Goal: Information Seeking & Learning: Learn about a topic

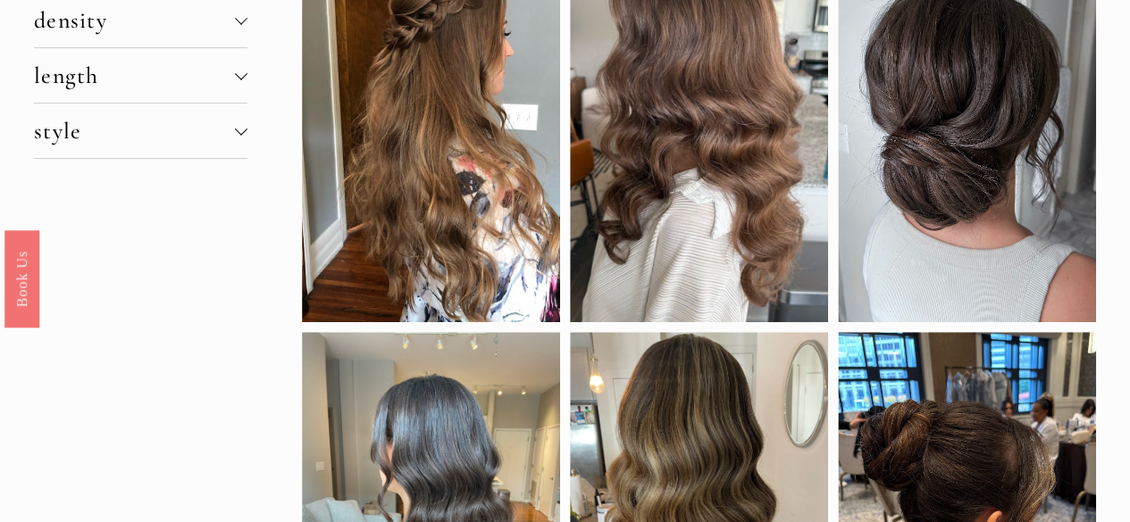
scroll to position [217, 0]
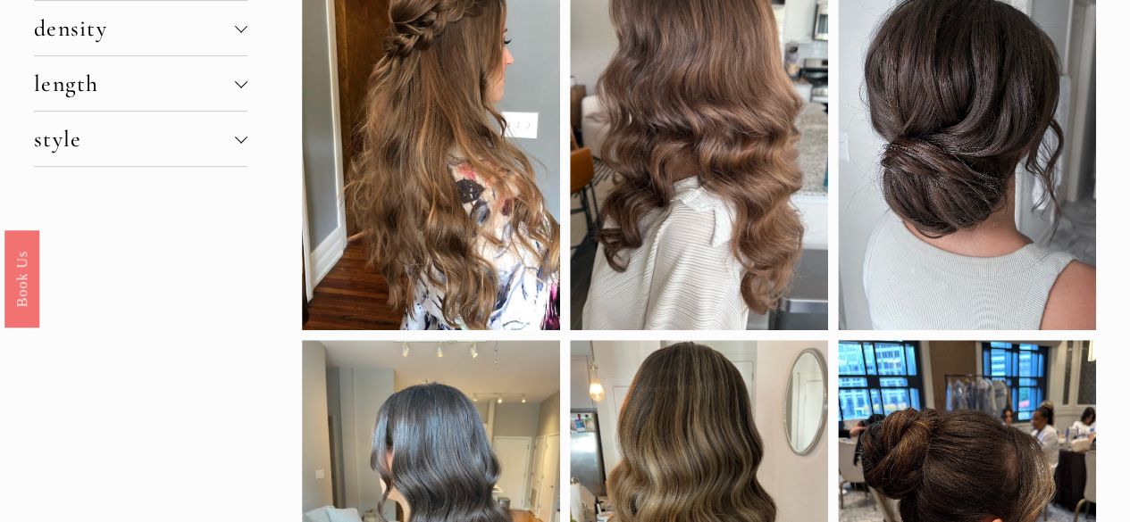
drag, startPoint x: 1142, startPoint y: 60, endPoint x: 1142, endPoint y: 107, distance: 47.3
click at [1000, 138] on div at bounding box center [967, 138] width 258 height 386
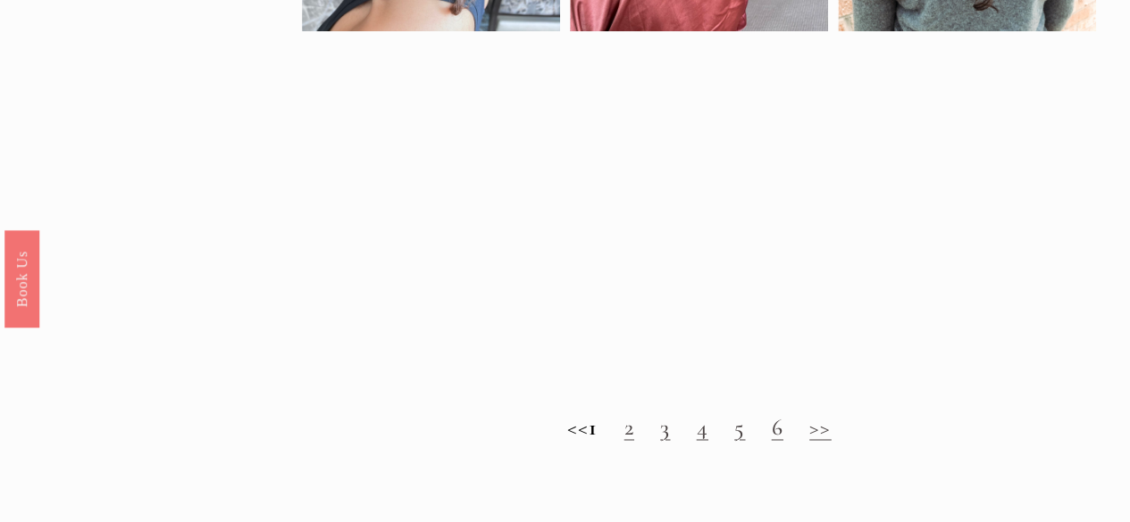
scroll to position [1217, 0]
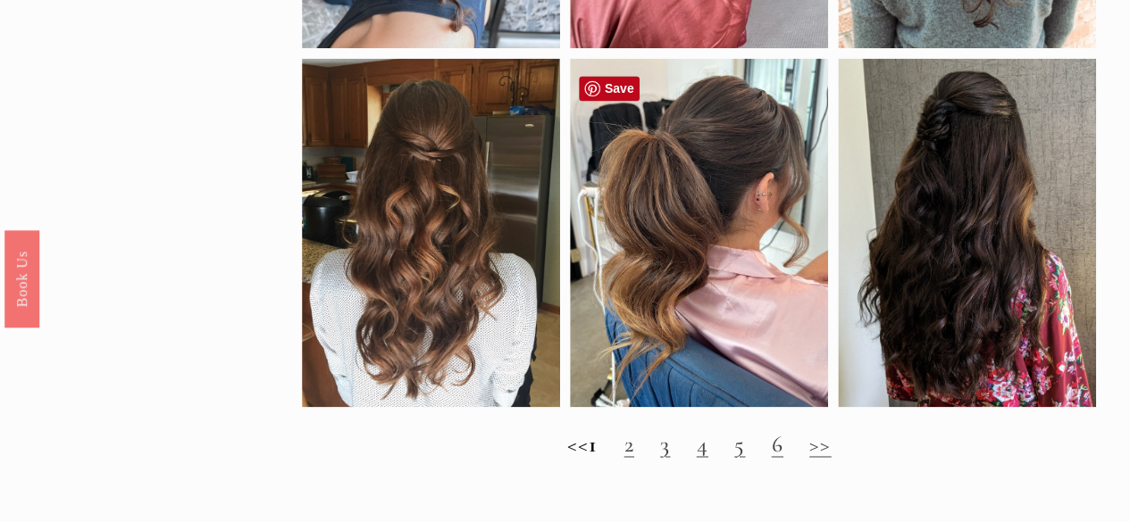
click at [678, 170] on div at bounding box center [699, 232] width 258 height 349
click at [634, 457] on link "2" at bounding box center [629, 444] width 10 height 28
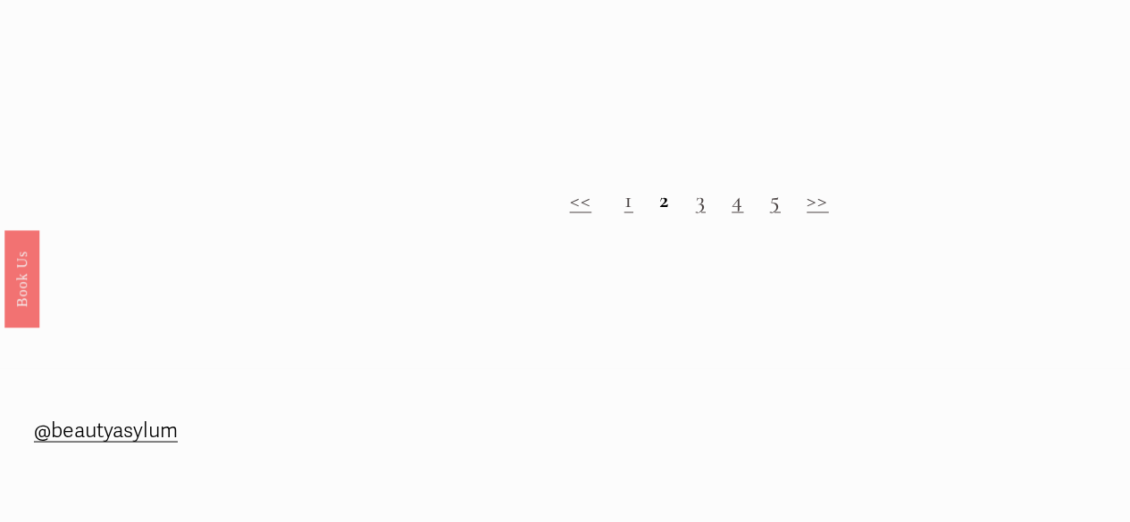
scroll to position [1505, 0]
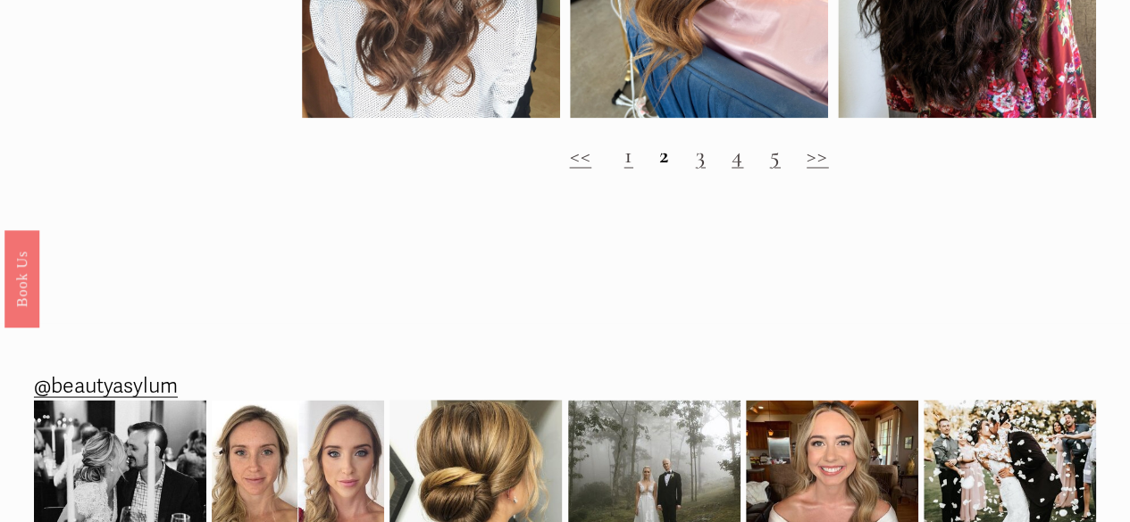
drag, startPoint x: 0, startPoint y: 0, endPoint x: 1142, endPoint y: 403, distance: 1211.0
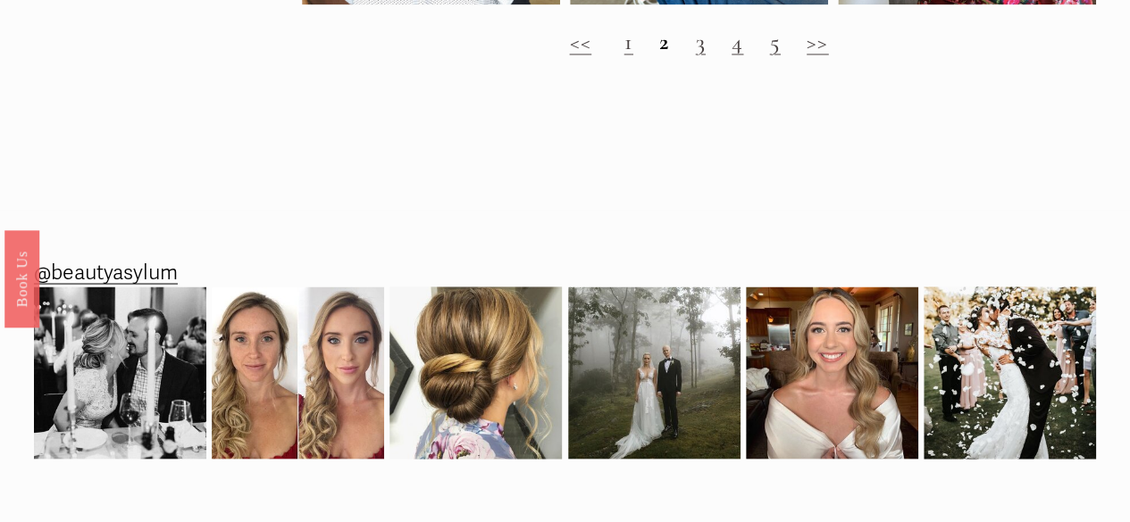
scroll to position [1631, 0]
